Goal: Task Accomplishment & Management: Complete application form

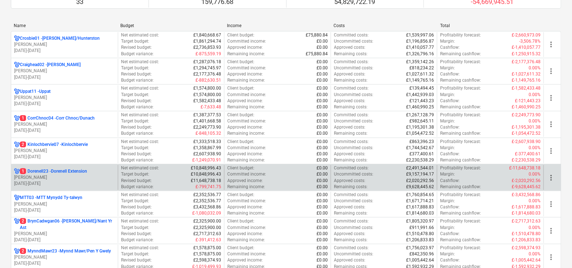
scroll to position [136, 0]
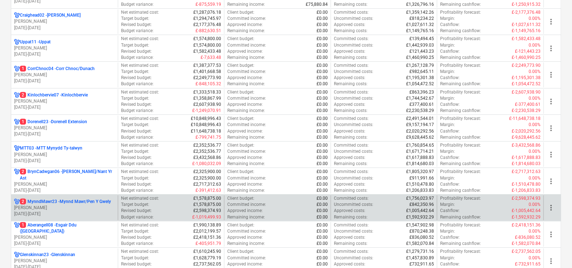
click at [73, 198] on div "2 MynndMawr23 - Mynnd Mawr/Pen Y Gwely [PERSON_NAME] [DATE] - [DATE]" at bounding box center [64, 208] width 107 height 25
click at [74, 203] on p "2 MynndMawr23 - Mynnd Mawr/Pen Y Gwely" at bounding box center [65, 202] width 91 height 6
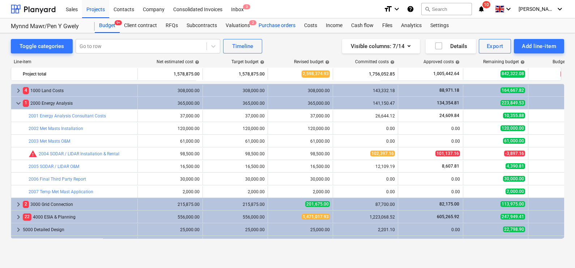
click at [259, 24] on div "Purchase orders" at bounding box center [277, 25] width 46 height 14
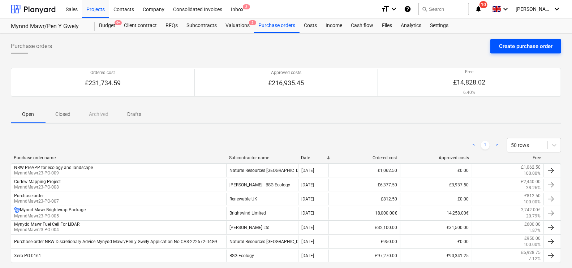
click at [530, 42] on div "Create purchase order" at bounding box center [526, 46] width 54 height 9
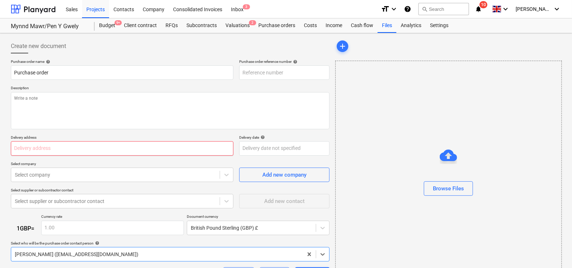
type textarea "x"
type input "MynndMawr23-PO-010"
click at [121, 78] on input "Purchase order" at bounding box center [122, 72] width 223 height 14
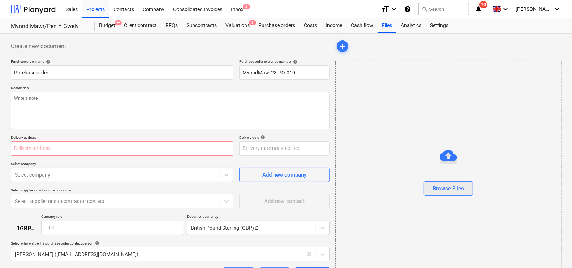
click at [450, 185] on div "Browse Files" at bounding box center [448, 188] width 31 height 9
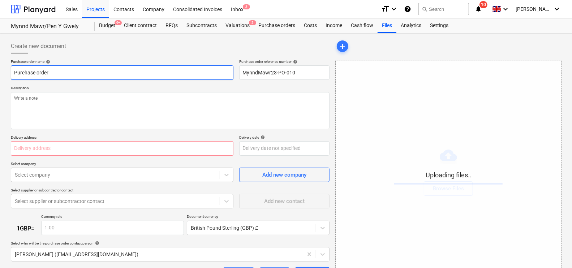
click at [116, 70] on input "Purchase order" at bounding box center [122, 72] width 223 height 14
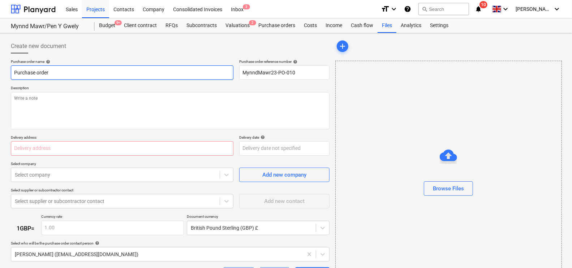
drag, startPoint x: 3, startPoint y: 71, endPoint x: -2, endPoint y: 71, distance: 5.1
click at [0, 71] on html "Sales Projects Contacts Company Consolidated Invoices Inbox 3 format_size keybo…" at bounding box center [286, 134] width 572 height 268
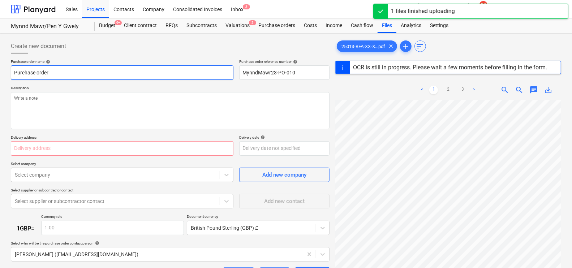
type textarea "x"
type input "BF"
type textarea "x"
type input "BFA"
type textarea "x"
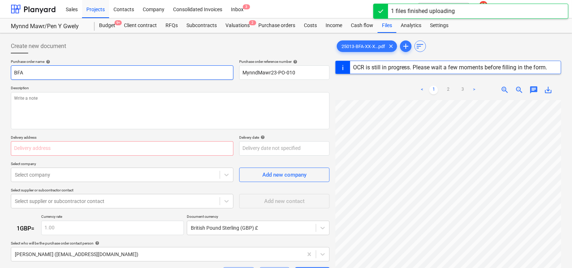
type input "BFA"
type textarea "x"
type input "BFA S"
type textarea "x"
type input "BFA So"
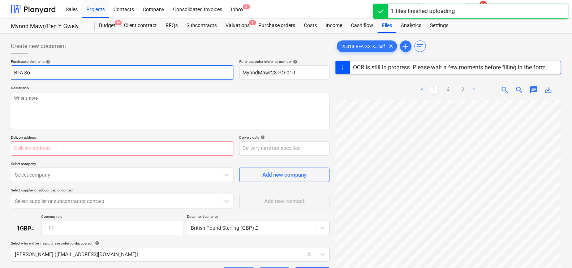
type textarea "x"
type input "BFA Sol"
type textarea "x"
type input "BFA Sola"
type textarea "x"
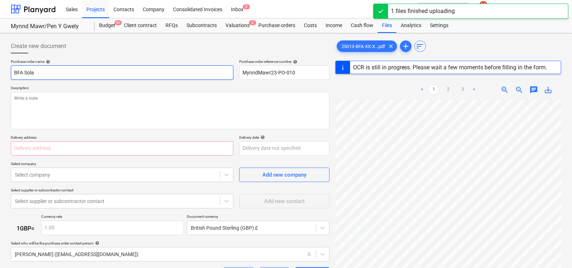
type input "BFA Solar"
type textarea "x"
type input "BFA Solar"
type textarea "x"
type input "BFA Solar W"
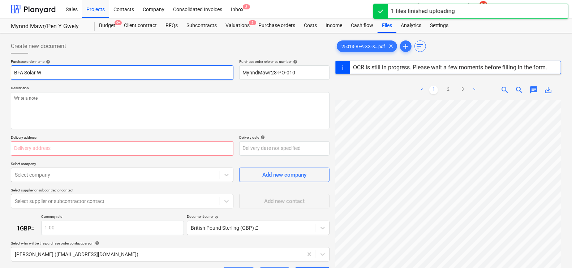
type textarea "x"
type input "BFA Solar Wo"
type textarea "x"
type input "BFA Solar Work"
type textarea "x"
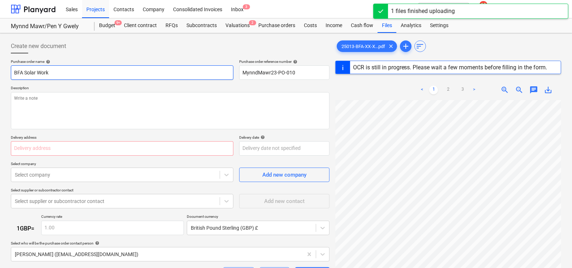
type input "BFA Solar Works"
type textarea "x"
type input "BFA Solar Works"
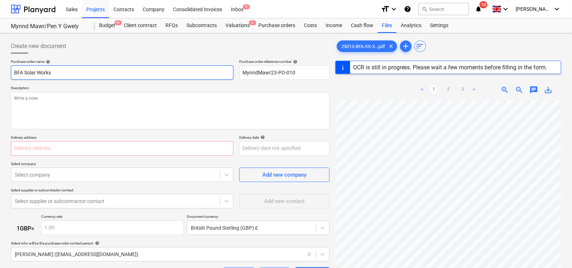
type textarea "x"
type input "BFA Solar Works M"
type textarea "x"
type input "BFA Solar Works My"
type textarea "x"
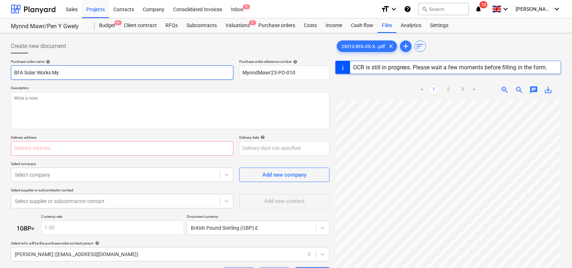
type input "BFA Solar Works Myn"
type textarea "x"
type input "BFA Solar Works Myny"
type textarea "x"
type input "BFA Solar Works Mynyd"
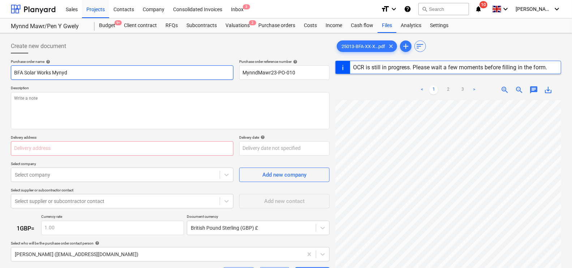
type textarea "x"
type input "BFA Solar Works Mynydd"
type textarea "x"
type input "BFA Solar Works Mynydd"
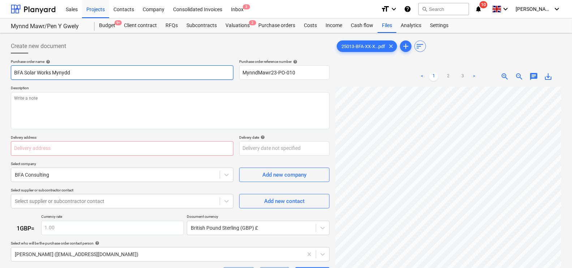
type textarea "x"
type input "BFA Solar Works Mynydd M"
type textarea "x"
type input "BFA Solar Works Mynydd Ma"
type textarea "x"
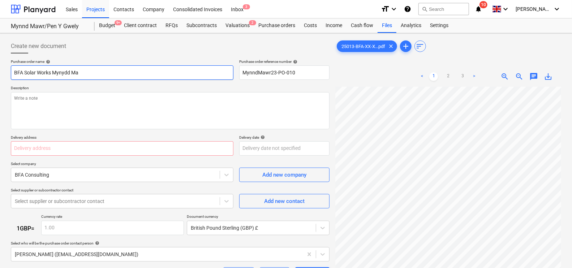
type input "BFA Solar Works Mynydd Maw"
type textarea "x"
type input "BFA Solar Works Mynydd Mawr"
drag, startPoint x: 97, startPoint y: 155, endPoint x: 97, endPoint y: 149, distance: 6.1
click at [99, 149] on div at bounding box center [122, 148] width 223 height 14
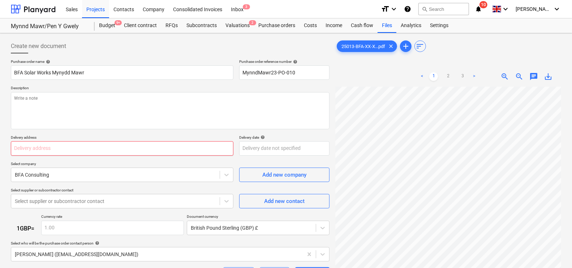
click at [95, 150] on input "text" at bounding box center [122, 148] width 223 height 14
click at [47, 146] on input "text" at bounding box center [122, 148] width 223 height 14
click at [247, 146] on body "Sales Projects Contacts Company Consolidated Invoices Inbox 3 format_size keybo…" at bounding box center [286, 134] width 572 height 268
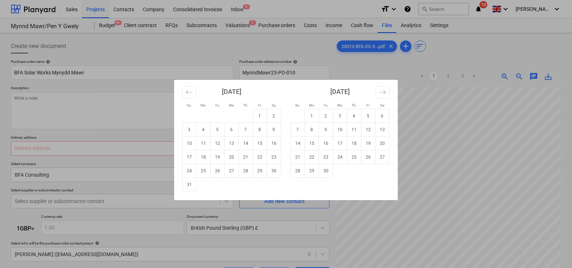
click at [121, 149] on div "Su Mo Tu We Th Fr Sa Su Mo Tu We Th Fr Sa [DATE] 1 2 3 4 5 6 7 8 9 10 11 12 13 …" at bounding box center [286, 134] width 572 height 268
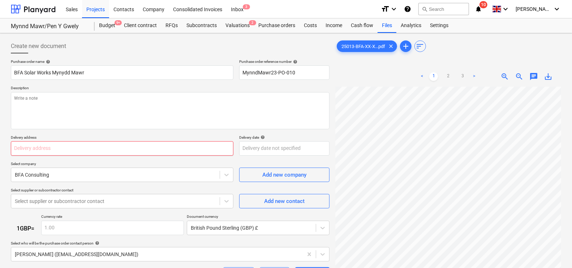
click at [52, 148] on input "text" at bounding box center [122, 148] width 223 height 14
click at [198, 144] on input "text" at bounding box center [122, 148] width 223 height 14
paste input "[STREET_ADDRESS]"
type textarea "x"
type input "[STREET_ADDRESS]"
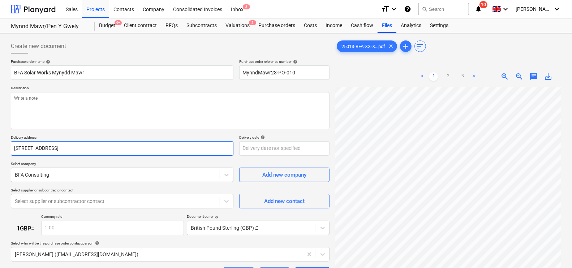
type textarea "x"
type input "[STREET_ADDRESS]"
click at [110, 204] on div at bounding box center [115, 201] width 201 height 7
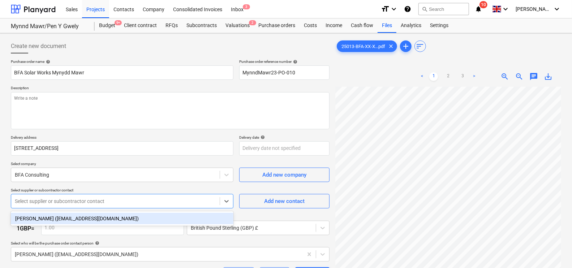
click at [103, 213] on div "[PERSON_NAME] ([EMAIL_ADDRESS][DOMAIN_NAME])" at bounding box center [122, 219] width 223 height 12
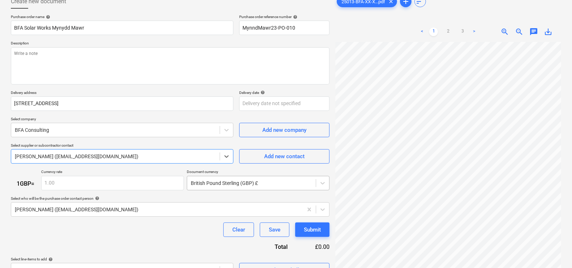
click at [269, 183] on body "Sales Projects Contacts Company Consolidated Invoices Inbox 3 format_size keybo…" at bounding box center [286, 89] width 572 height 268
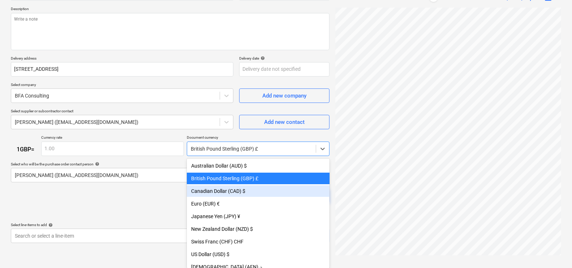
scroll to position [13, 0]
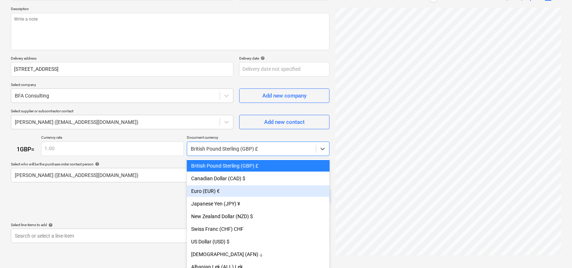
click at [235, 190] on div "Euro (EUR) €" at bounding box center [258, 191] width 143 height 12
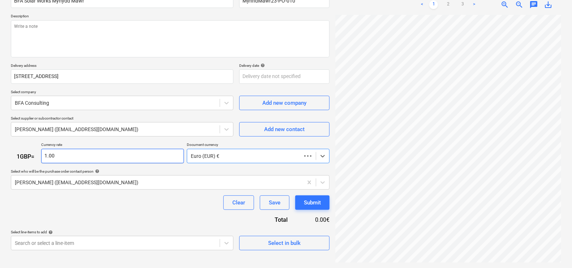
type textarea "x"
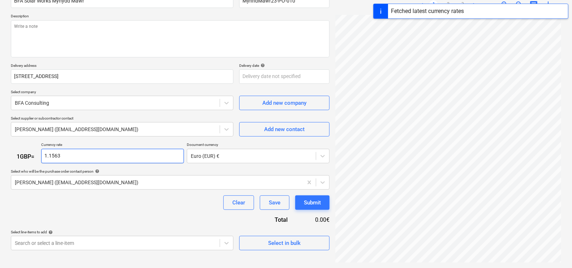
click at [108, 157] on input "1.1563" at bounding box center [112, 156] width 143 height 14
type input "1.16"
click at [131, 196] on body "Sales Projects Contacts Company Consolidated Invoices Inbox 3 format_size keybo…" at bounding box center [286, 62] width 572 height 268
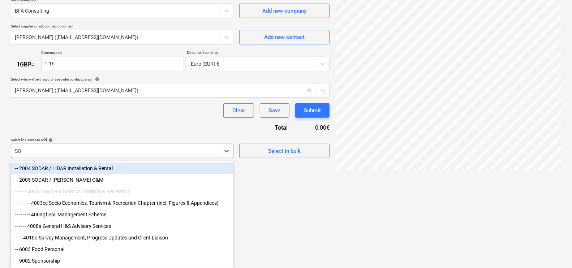
type input "S"
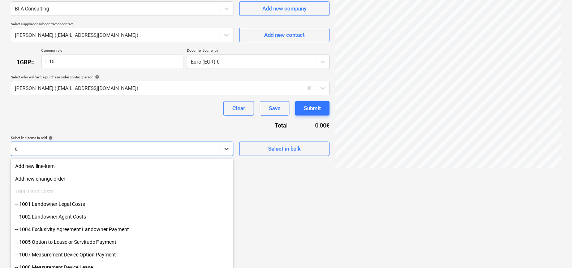
type input "de"
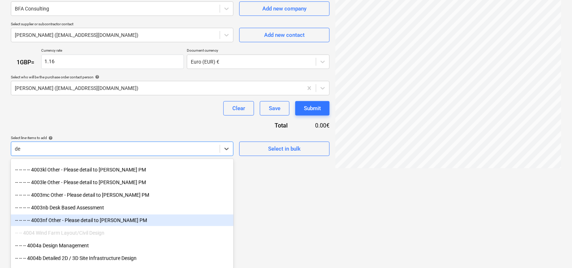
scroll to position [497, 0]
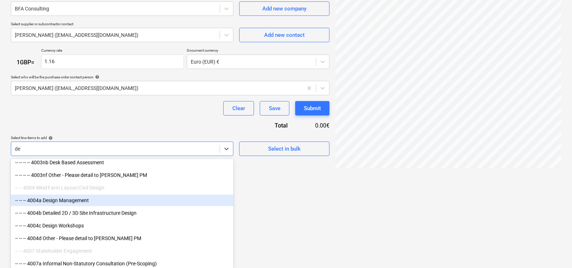
click at [128, 201] on div "-- -- -- 4004a Design Management" at bounding box center [122, 201] width 223 height 12
type textarea "x"
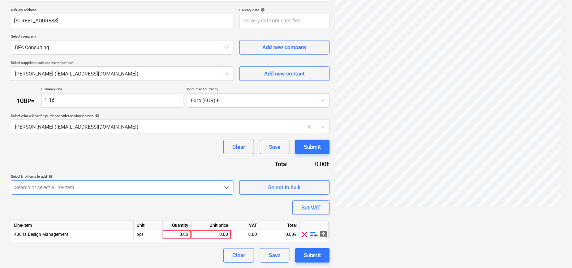
scroll to position [166, 0]
click at [155, 140] on body "Sales Projects Contacts Company Consolidated Invoices Inbox 3 format_size keybo…" at bounding box center [286, 6] width 572 height 268
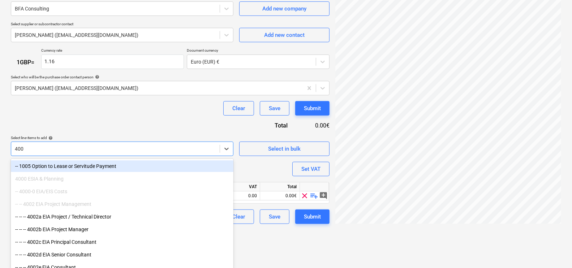
type input "4004"
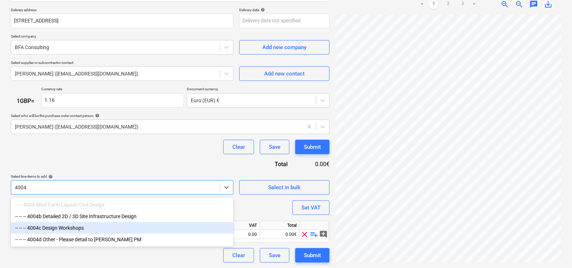
click at [90, 231] on div "-- -- -- 4004c Design Workshops" at bounding box center [122, 228] width 223 height 12
type textarea "x"
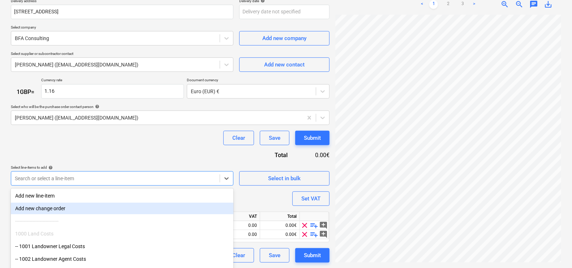
scroll to position [166, 0]
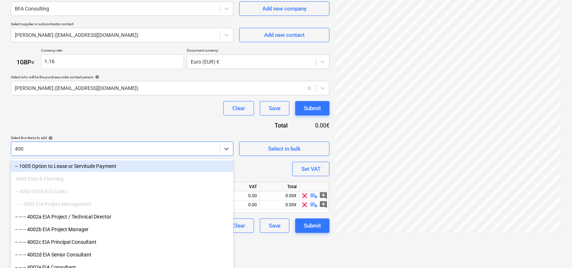
type input "4004"
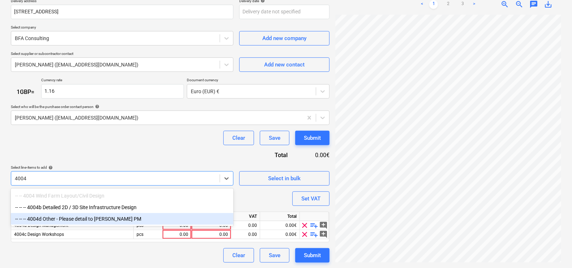
click at [81, 221] on div "-- -- -- 4004d Other - Please detail to [PERSON_NAME] PM" at bounding box center [122, 219] width 223 height 12
type textarea "x"
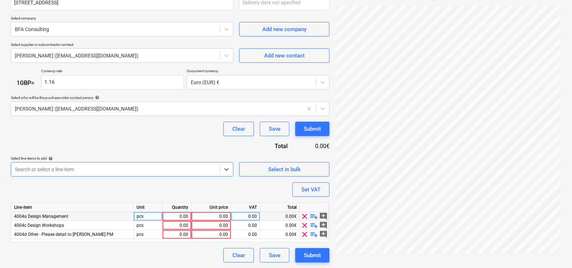
type textarea "x"
click at [170, 213] on div "0.00" at bounding box center [177, 216] width 23 height 9
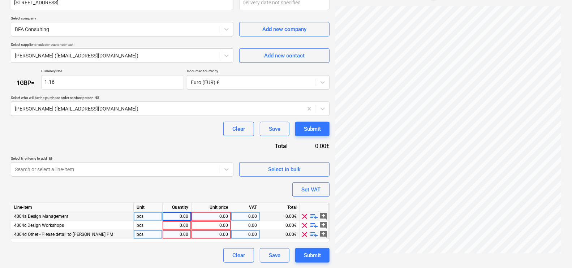
drag, startPoint x: 154, startPoint y: 259, endPoint x: 180, endPoint y: 231, distance: 38.1
click at [154, 258] on div "Clear Save Submit" at bounding box center [170, 255] width 319 height 14
click at [184, 218] on div "0.00" at bounding box center [177, 216] width 23 height 9
type input "1"
type textarea "x"
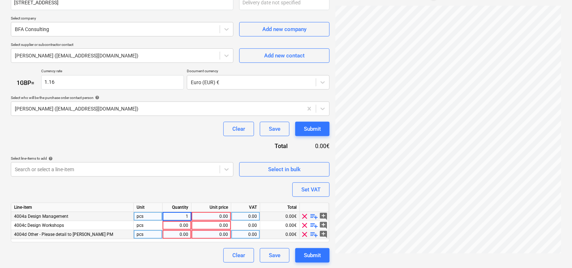
click at [191, 235] on div "0.00" at bounding box center [177, 234] width 29 height 9
type input "1"
click at [181, 224] on div "0.00" at bounding box center [177, 225] width 23 height 9
click at [239, 216] on div "0.00" at bounding box center [245, 216] width 23 height 9
click at [281, 218] on div "0.00€" at bounding box center [280, 216] width 40 height 9
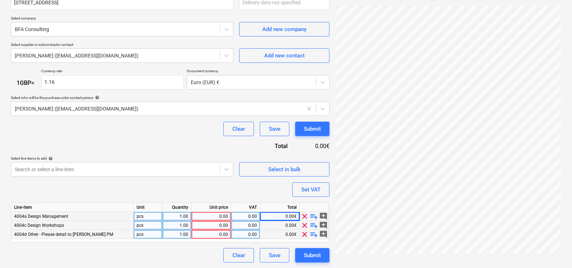
click at [218, 217] on div "0.00" at bounding box center [211, 216] width 34 height 9
type textarea "x"
click at [222, 224] on div "0.00" at bounding box center [211, 225] width 34 height 9
type input "1000"
type textarea "x"
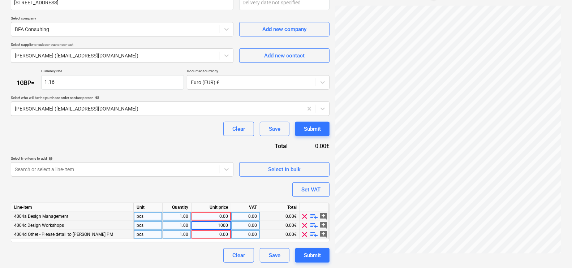
click at [222, 217] on div "0.00" at bounding box center [211, 216] width 34 height 9
type input "9750"
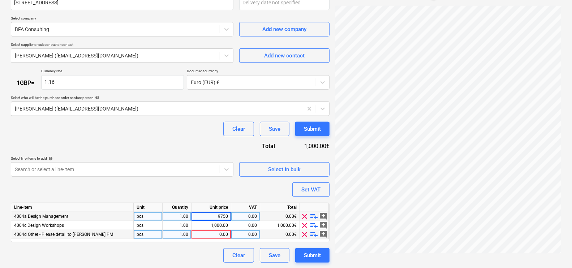
click at [232, 180] on div "Purchase order name help BFA Solar Works Mynydd Mawr Purchase order reference n…" at bounding box center [170, 88] width 319 height 349
click at [304, 235] on span "clear" at bounding box center [305, 234] width 9 height 9
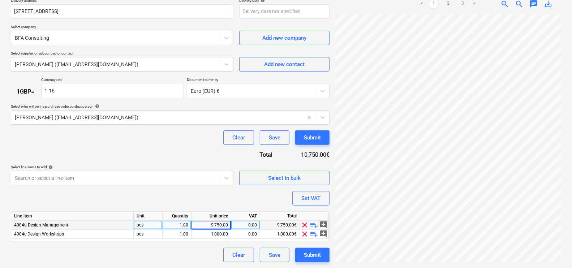
scroll to position [137, 0]
drag, startPoint x: 316, startPoint y: 137, endPoint x: 128, endPoint y: 145, distance: 187.8
click at [130, 146] on div "Purchase order name help BFA Solar Works Mynydd Mawr Purchase order reference n…" at bounding box center [170, 93] width 319 height 340
click at [120, 110] on p "Select who will be the purchase order contact person help" at bounding box center [170, 107] width 319 height 6
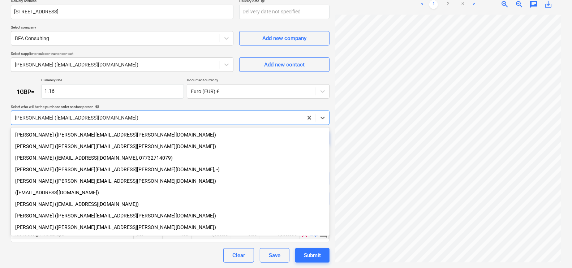
click at [119, 116] on div at bounding box center [157, 117] width 285 height 7
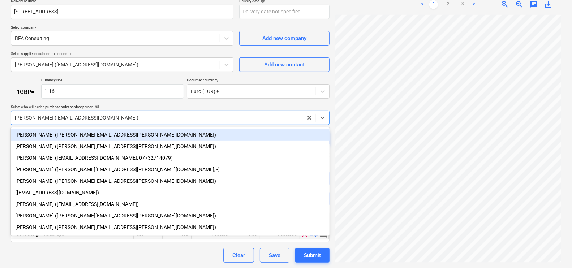
click at [127, 104] on div "Select who will be the purchase order contact person help" at bounding box center [170, 106] width 319 height 5
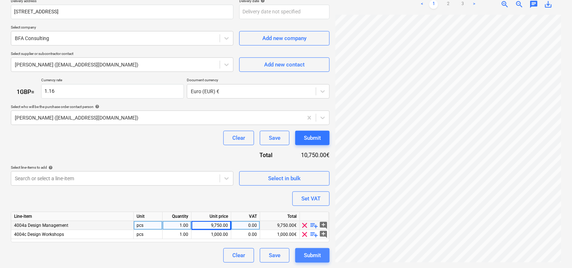
click at [318, 253] on div "Submit" at bounding box center [312, 255] width 17 height 9
type textarea "x"
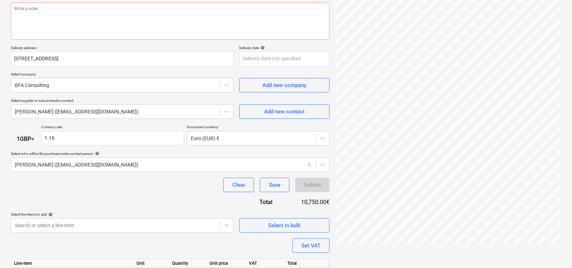
scroll to position [0, 0]
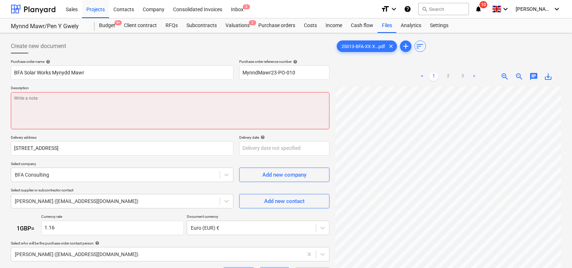
click at [183, 111] on textarea at bounding box center [170, 110] width 319 height 37
type textarea "i"
type textarea "x"
type textarea "in"
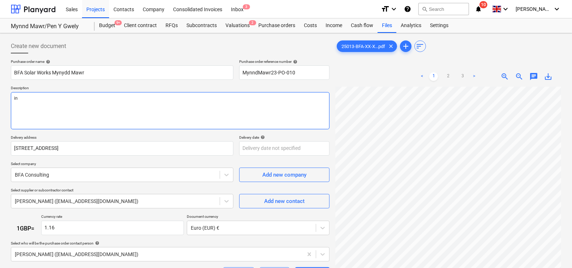
type textarea "x"
type textarea "inu"
type textarea "x"
type textarea "inut"
type textarea "x"
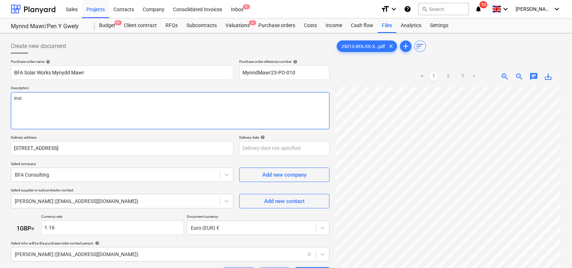
type textarea "inu"
type textarea "x"
type textarea "in"
type textarea "x"
type textarea "inp"
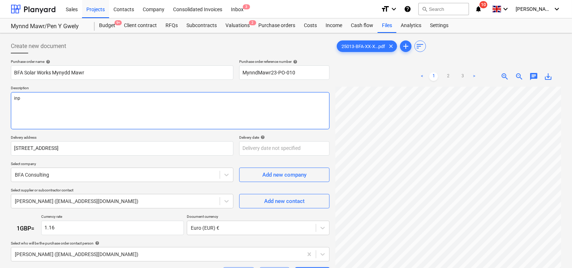
type textarea "x"
type textarea "inpu"
type textarea "x"
type textarea "input"
type textarea "x"
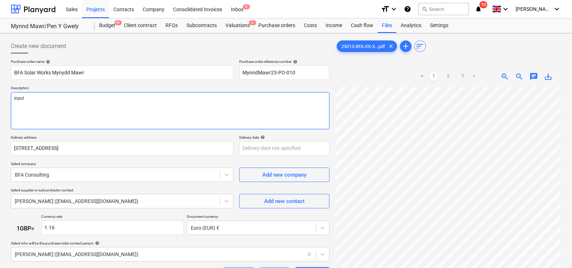
type textarea "input"
type textarea "x"
type textarea "input f"
type textarea "x"
type textarea "input"
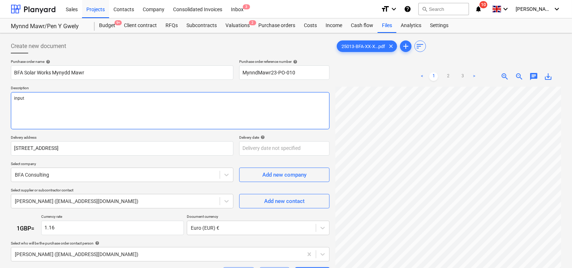
type textarea "x"
type textarea "input t"
type textarea "x"
type textarea "input to"
type textarea "x"
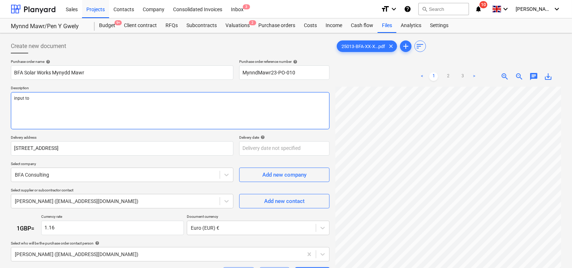
type textarea "input to"
type textarea "x"
type textarea "input to s"
type textarea "x"
type textarea "input to so"
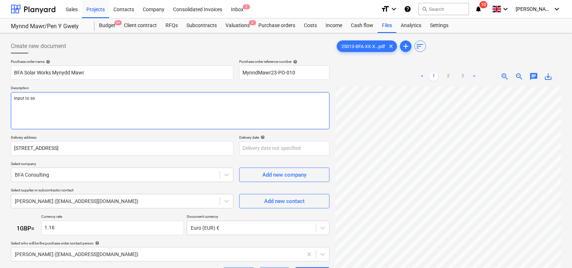
type textarea "x"
type textarea "input to sol"
type textarea "x"
type textarea "input to sola"
type textarea "x"
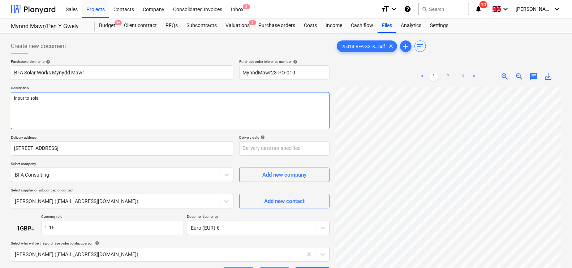
type textarea "input to solar"
type textarea "x"
type textarea "input to solar"
type textarea "x"
type textarea "input to solar d"
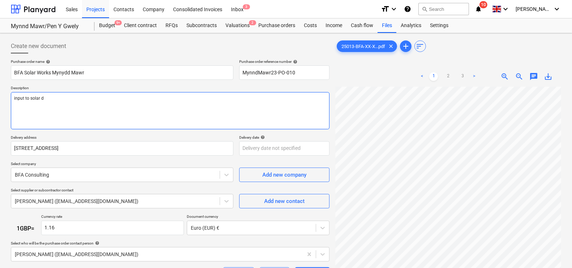
type textarea "x"
type textarea "input to solar de"
type textarea "x"
type textarea "input to solar des"
type textarea "x"
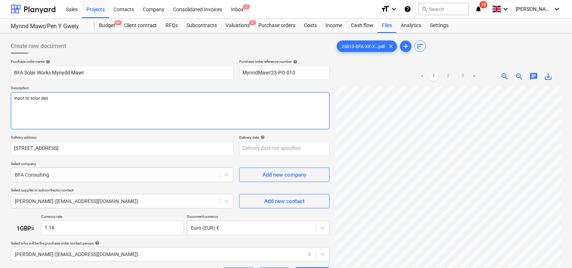
type textarea "input to solar desi"
type textarea "x"
type textarea "input to solar design"
type textarea "x"
type textarea "input to solar design"
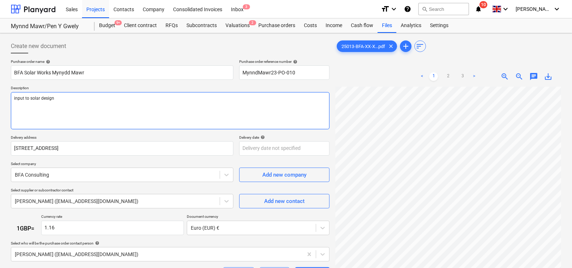
type textarea "x"
type textarea "input to solar design a"
type textarea "x"
type textarea "input to solar design an"
type textarea "x"
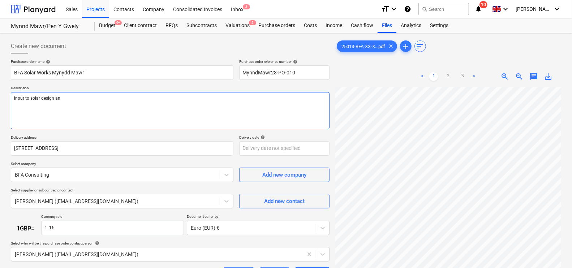
type textarea "input to solar design and"
type textarea "x"
type textarea "input to solar design and"
type textarea "x"
type textarea "input to solar design and e"
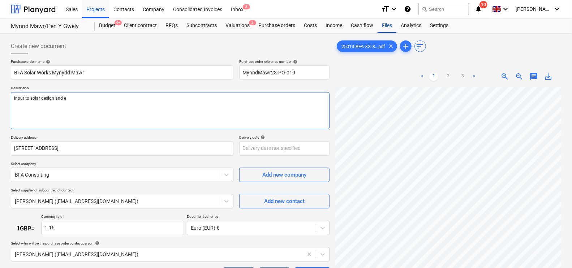
type textarea "x"
type textarea "input to solar design and ei"
type textarea "x"
type textarea "input to solar design and e"
type textarea "x"
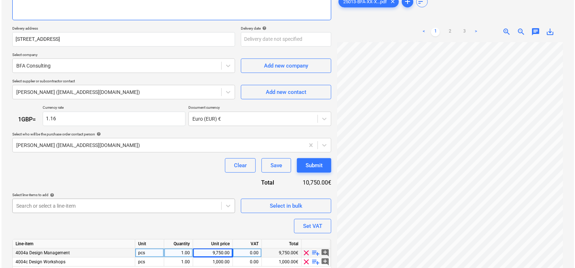
scroll to position [136, 0]
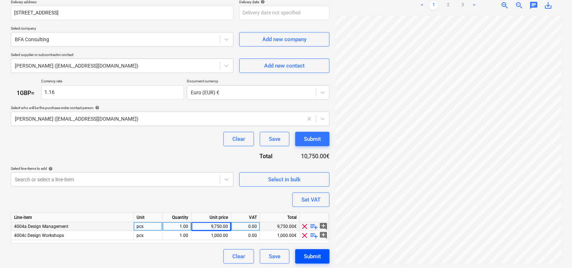
type textarea "input to solar design and es"
click at [322, 253] on button "Submit" at bounding box center [312, 256] width 34 height 14
type textarea "x"
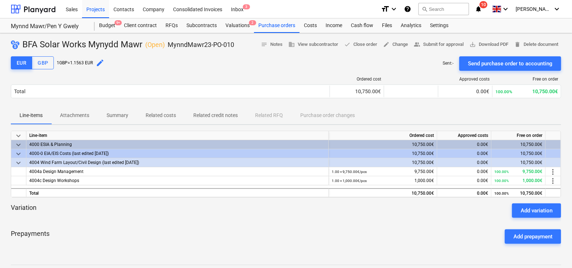
drag, startPoint x: 99, startPoint y: 109, endPoint x: 107, endPoint y: 112, distance: 8.6
click at [106, 112] on button "Summary" at bounding box center [117, 115] width 39 height 17
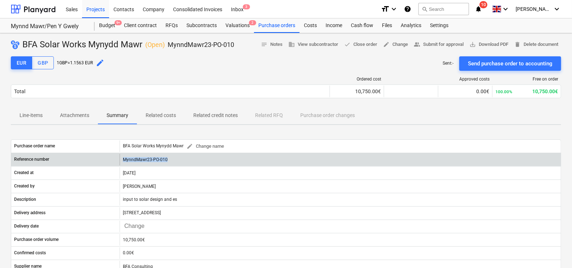
click at [81, 160] on div "Reference number MynndMawr23-PO-010" at bounding box center [286, 160] width 550 height 12
drag, startPoint x: 81, startPoint y: 160, endPoint x: 138, endPoint y: 159, distance: 57.8
copy div "MynndMawr23-PO-010"
